Goal: Task Accomplishment & Management: Use online tool/utility

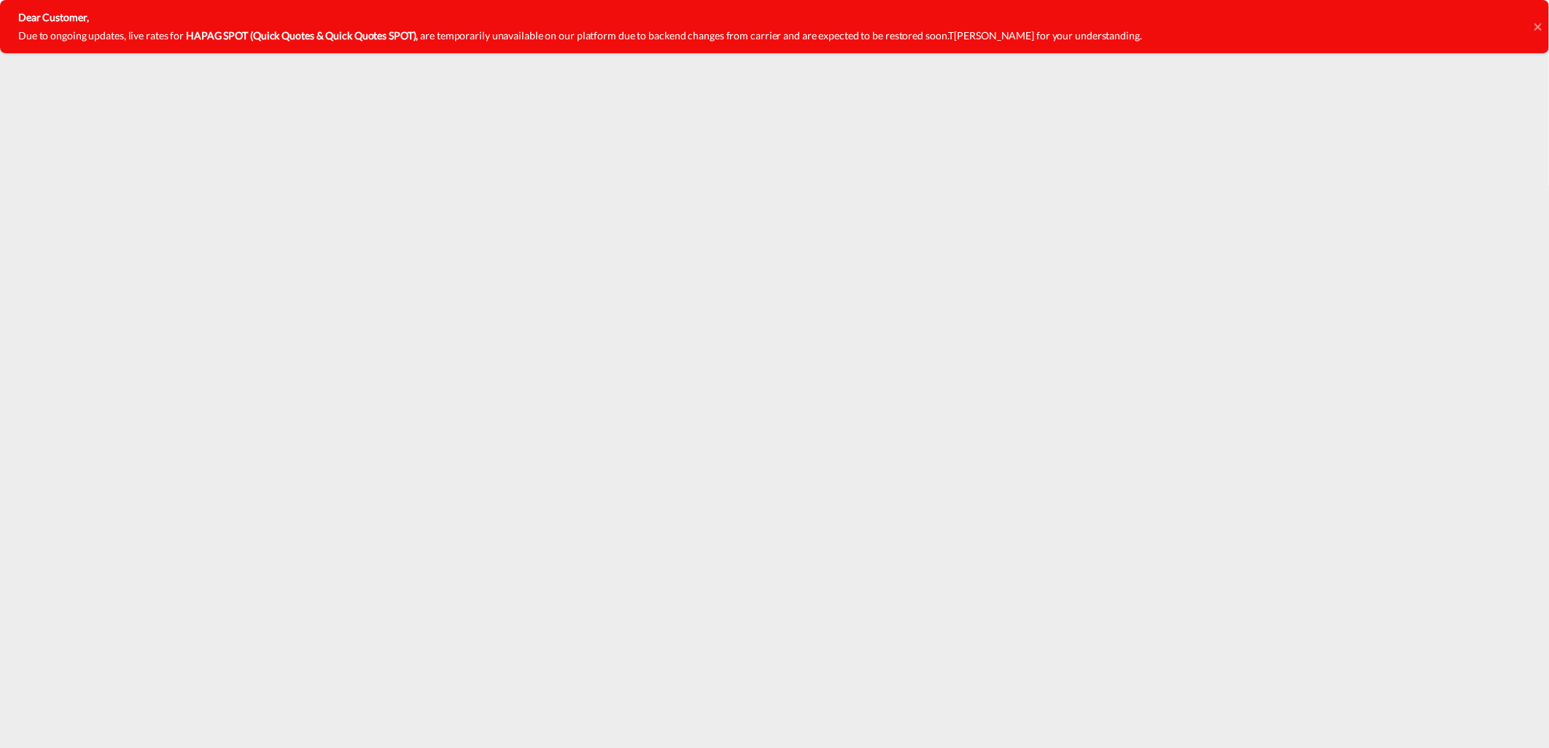
drag, startPoint x: 981, startPoint y: 33, endPoint x: 992, endPoint y: 38, distance: 12.1
click at [992, 38] on span "[PERSON_NAME] for your understanding." at bounding box center [1047, 35] width 187 height 12
click at [1540, 26] on icon at bounding box center [1537, 27] width 7 height 12
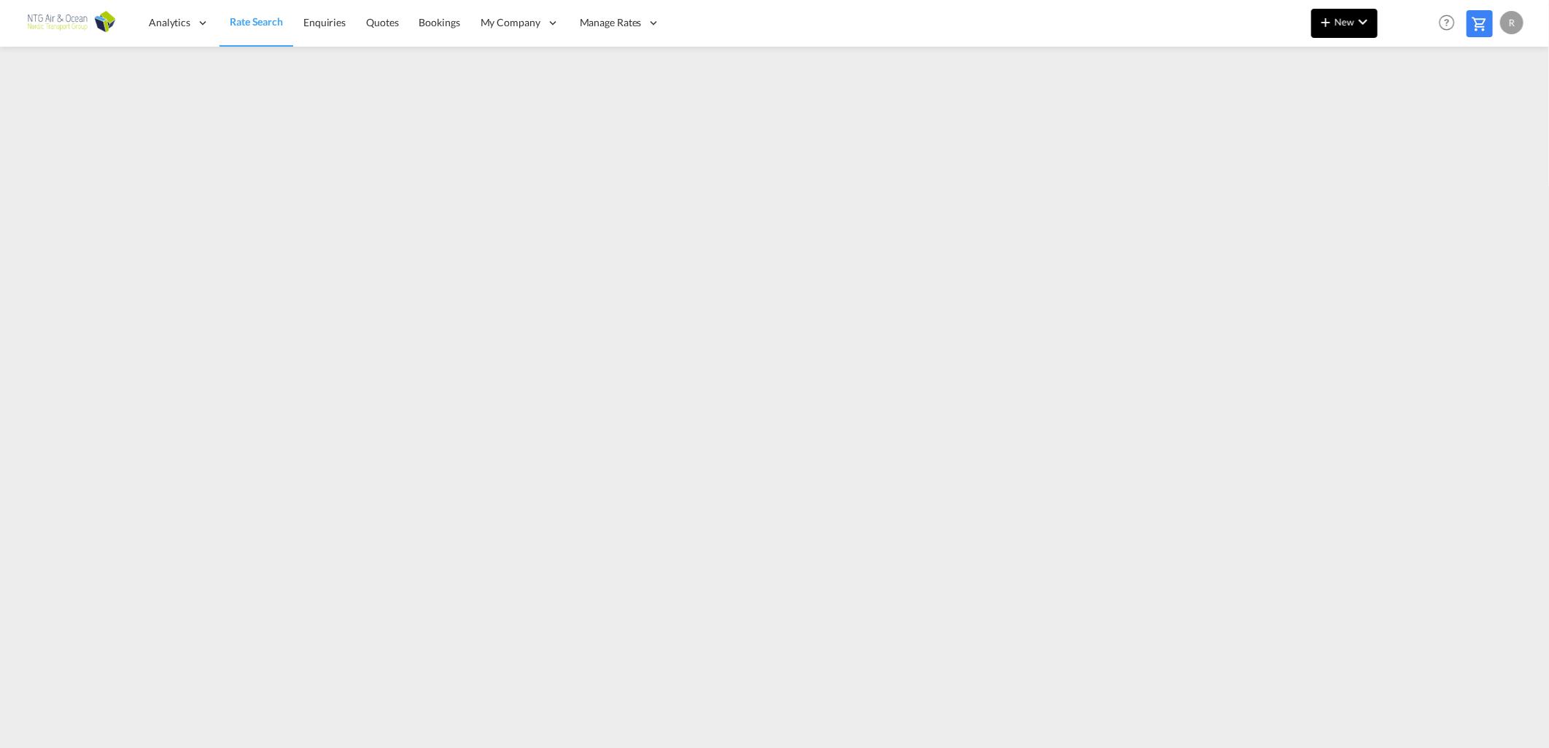
click at [1330, 22] on md-icon "icon-plus 400-fg" at bounding box center [1325, 21] width 17 height 17
click at [1403, 103] on span "Ratesheet" at bounding box center [1404, 109] width 16 height 29
